Goal: Use online tool/utility

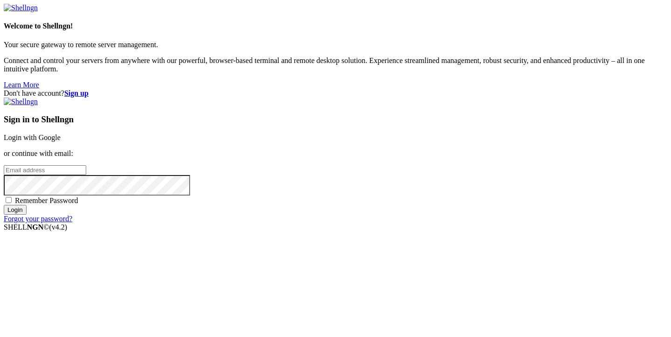
type input "[PERSON_NAME][EMAIL_ADDRESS][DOMAIN_NAME]"
click at [27, 214] on input "Login" at bounding box center [15, 210] width 23 height 10
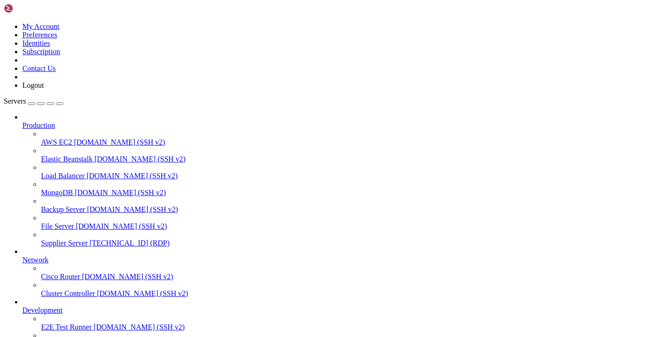
click at [44, 239] on span "Supplier Server" at bounding box center [64, 243] width 47 height 8
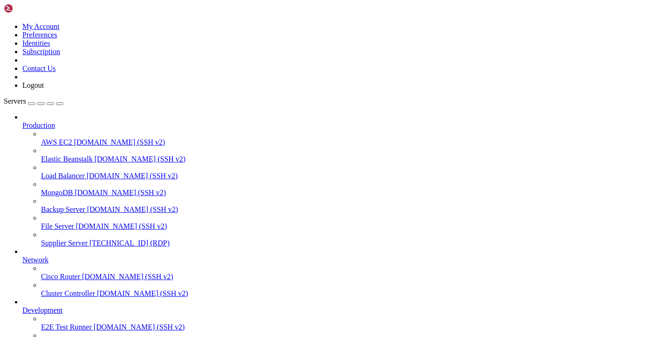
drag, startPoint x: 131, startPoint y: 642, endPoint x: 173, endPoint y: 641, distance: 41.5
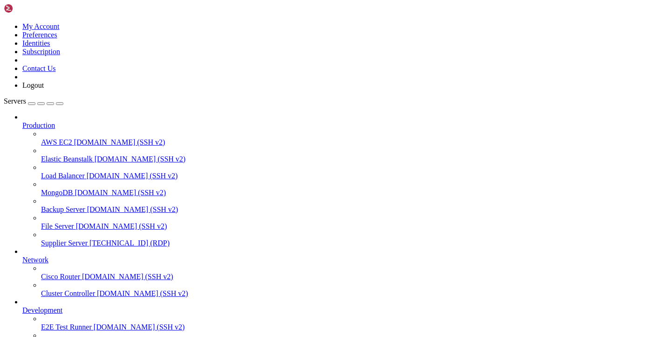
drag, startPoint x: 154, startPoint y: 641, endPoint x: 148, endPoint y: 641, distance: 6.1
drag, startPoint x: 132, startPoint y: 641, endPoint x: 168, endPoint y: 640, distance: 35.9
